Goal: Register for event/course

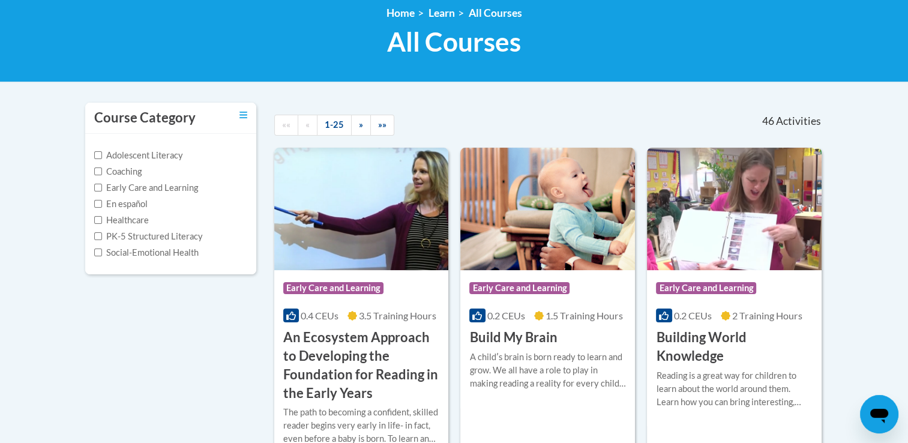
scroll to position [180, 0]
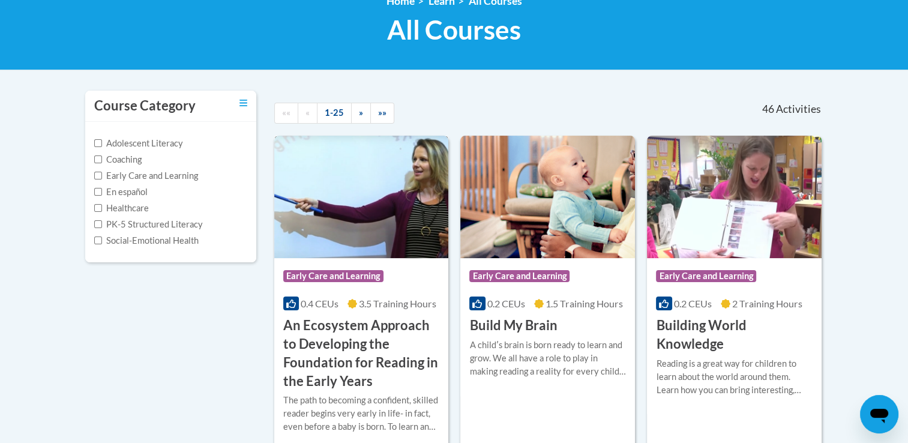
click at [358, 172] on img at bounding box center [361, 197] width 175 height 122
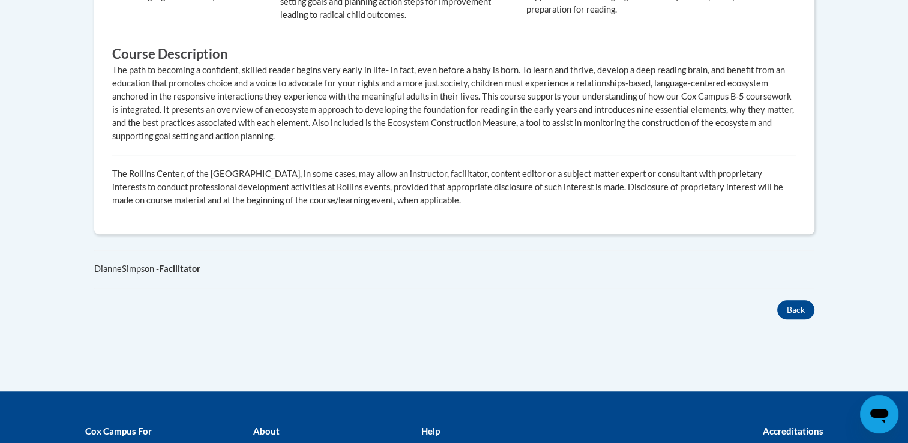
scroll to position [420, 0]
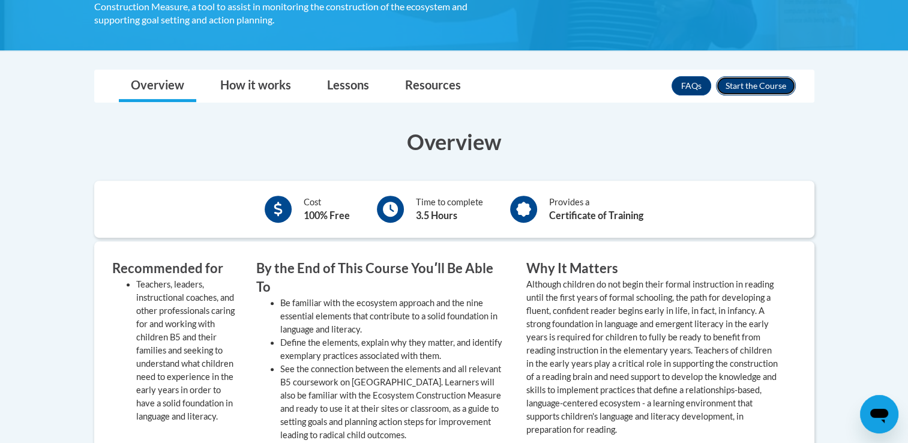
click at [766, 91] on button "Enroll" at bounding box center [756, 85] width 80 height 19
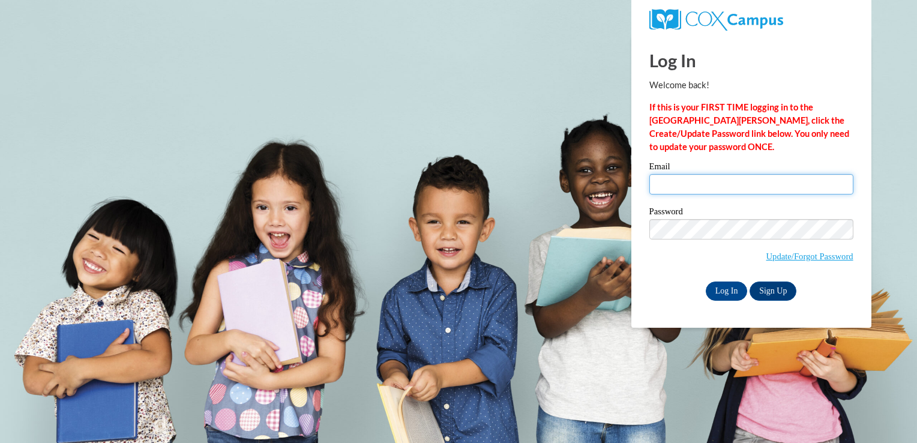
drag, startPoint x: 766, startPoint y: 183, endPoint x: 761, endPoint y: 175, distance: 9.2
click at [761, 175] on input "Email" at bounding box center [752, 184] width 204 height 20
type input "mwalker@ymcafremont.org"
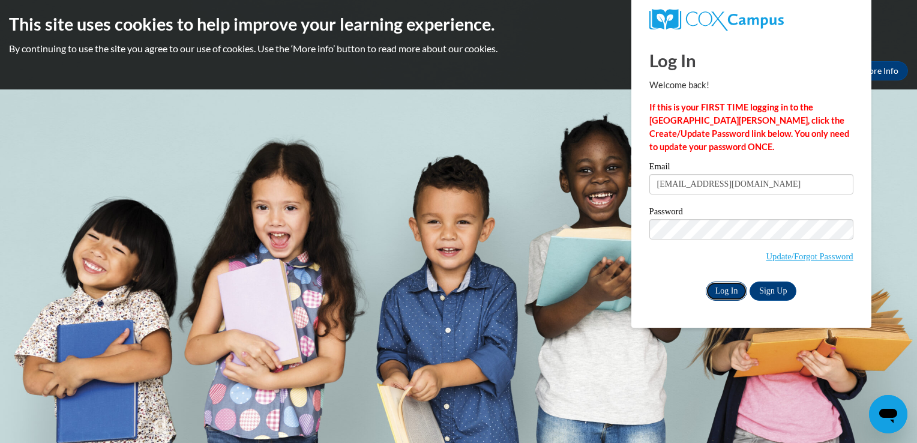
click at [725, 289] on input "Log In" at bounding box center [727, 291] width 42 height 19
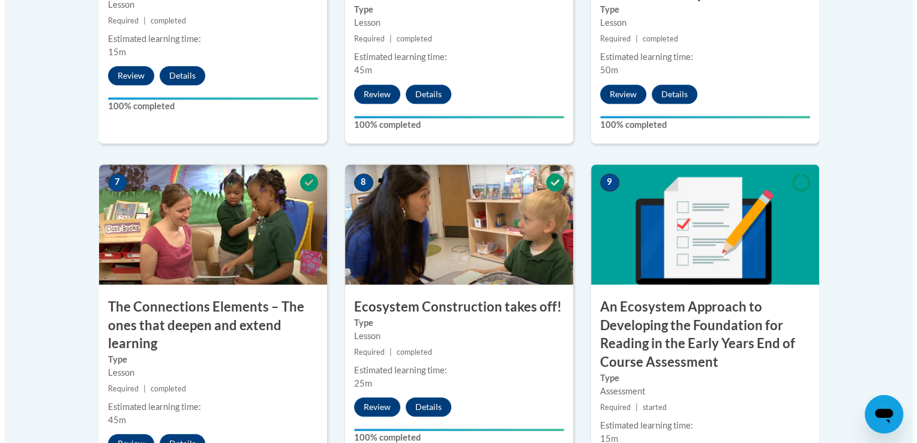
scroll to position [1021, 0]
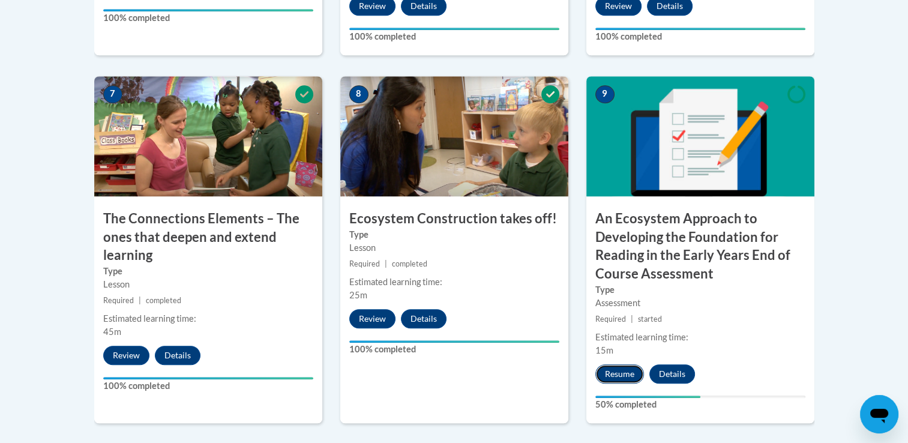
click at [611, 369] on button "Resume" at bounding box center [620, 373] width 49 height 19
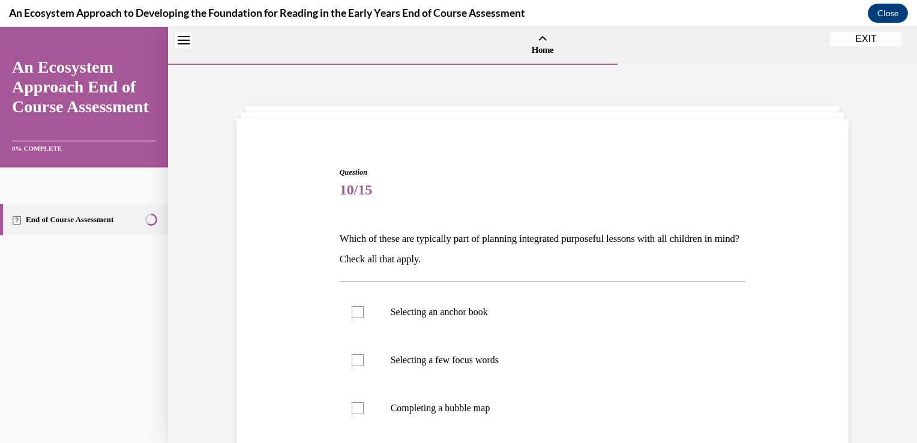
scroll to position [37, 0]
